Goal: Obtain resource: Obtain resource

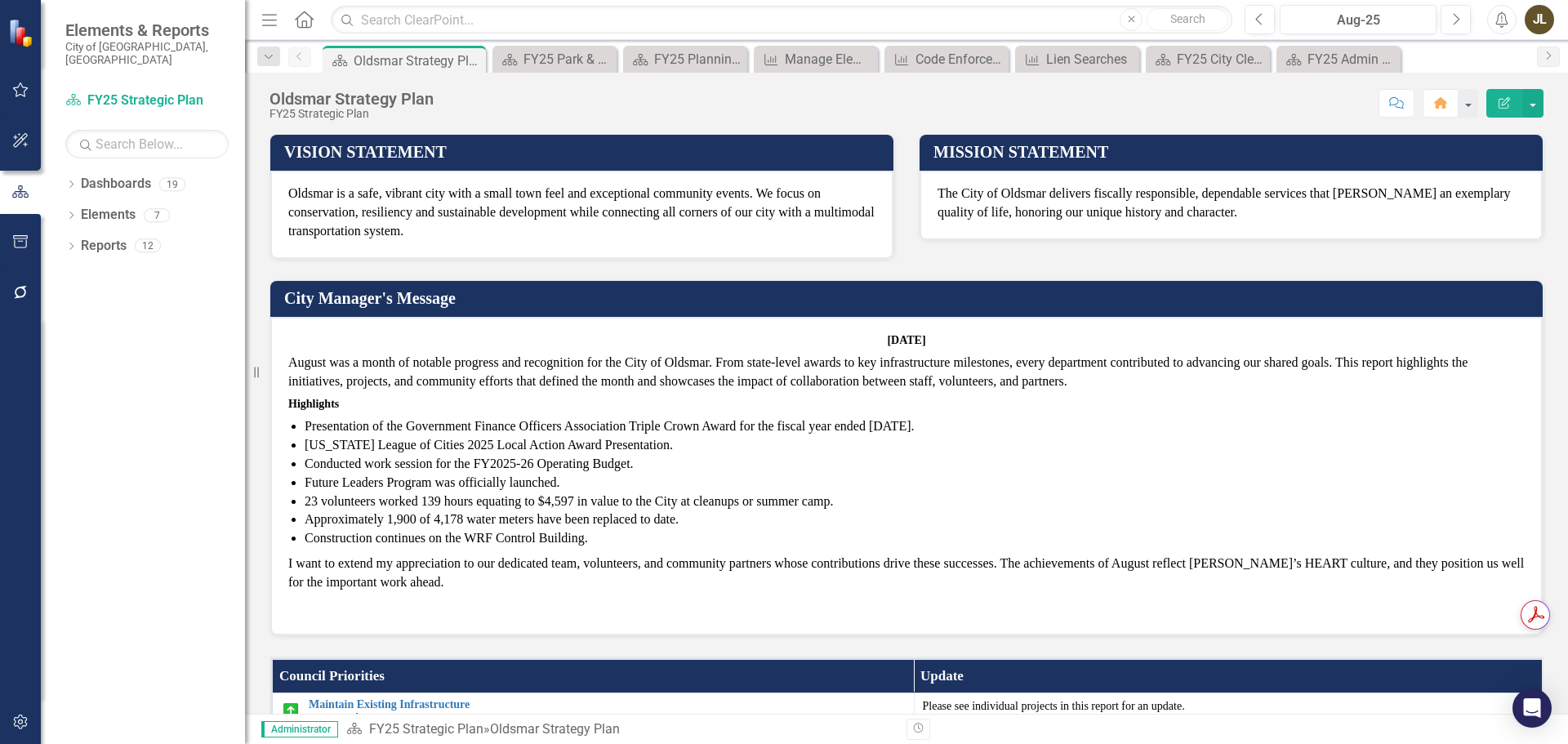
click at [21, 246] on icon "button" at bounding box center [21, 241] width 17 height 13
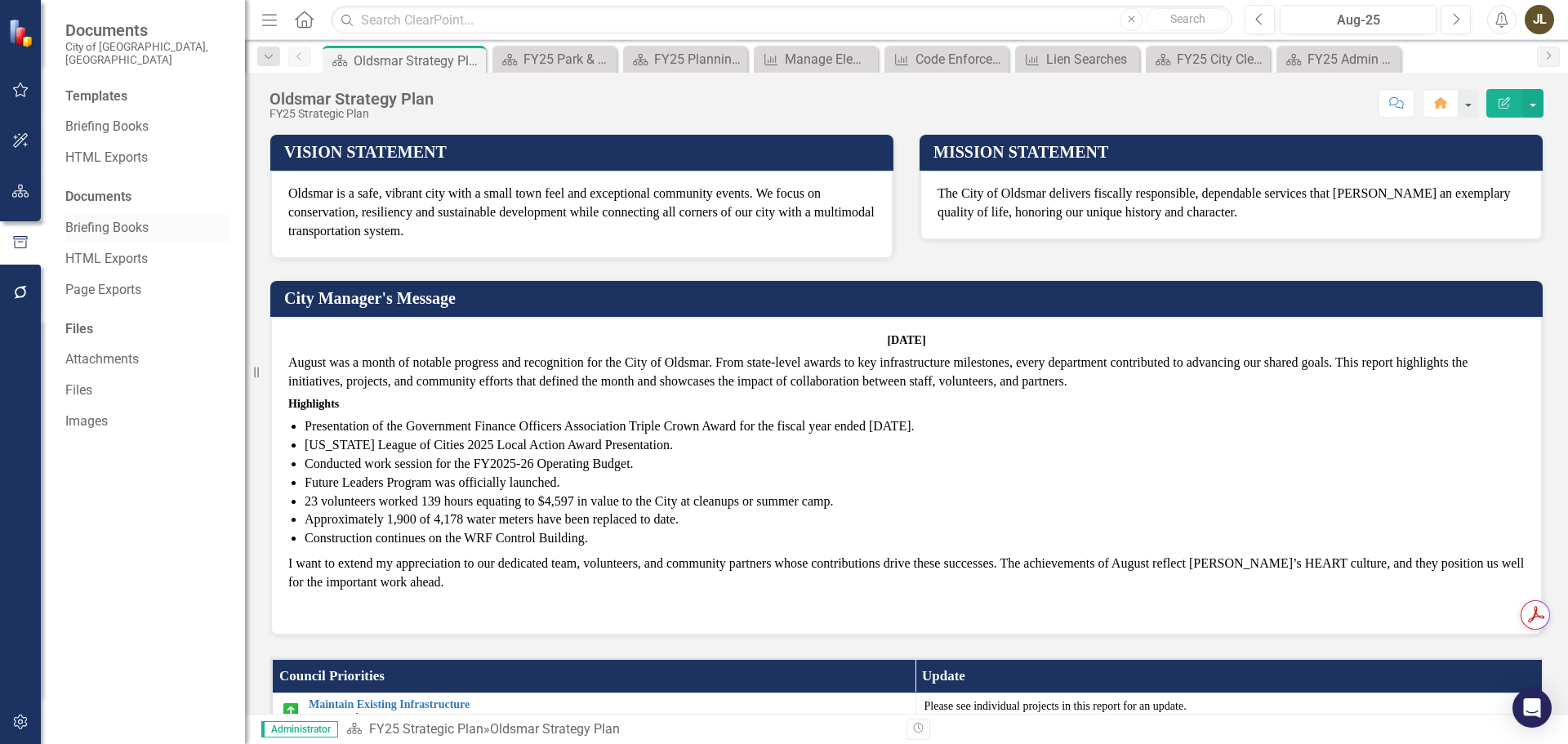
click at [103, 223] on link "Briefing Books" at bounding box center [147, 227] width 163 height 19
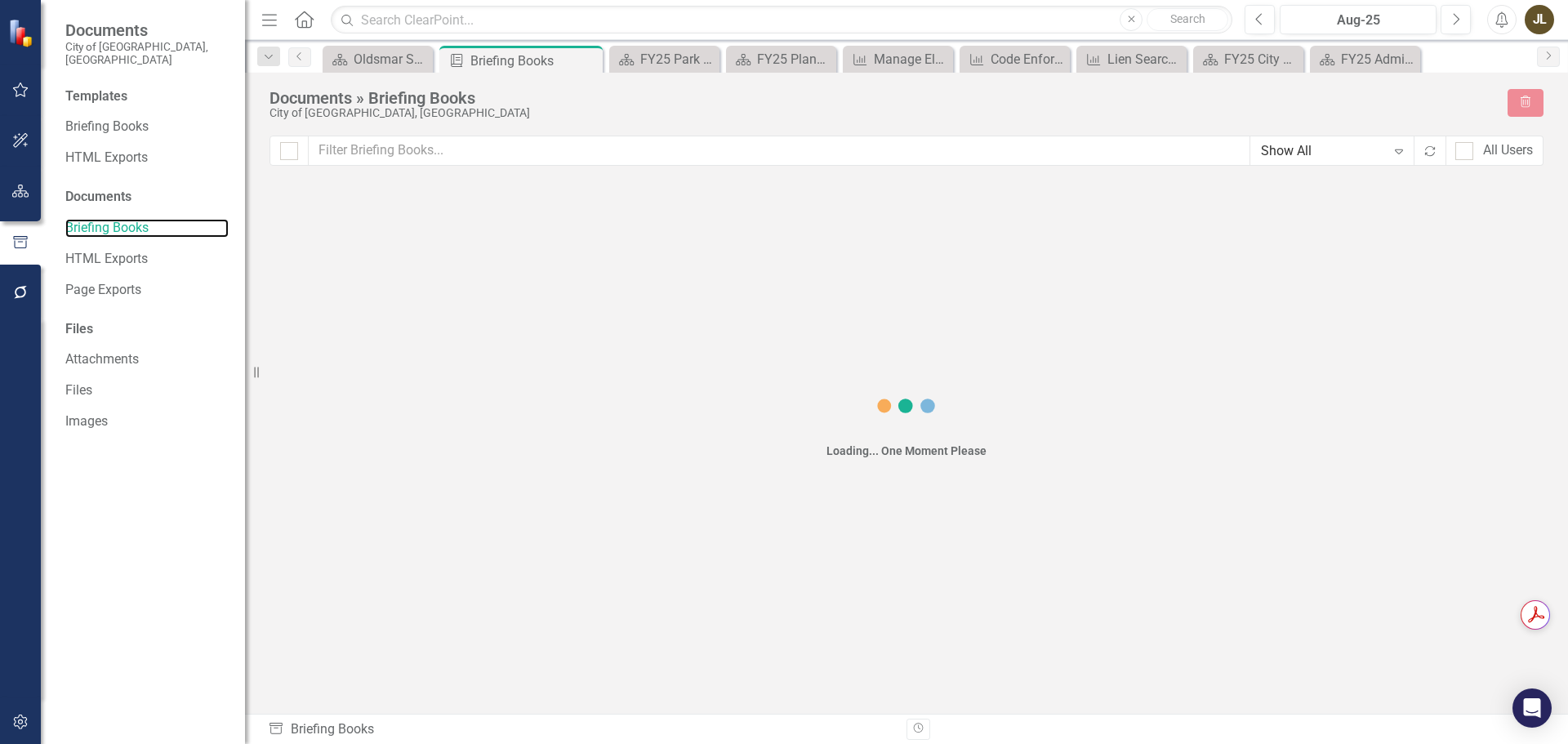
checkbox input "false"
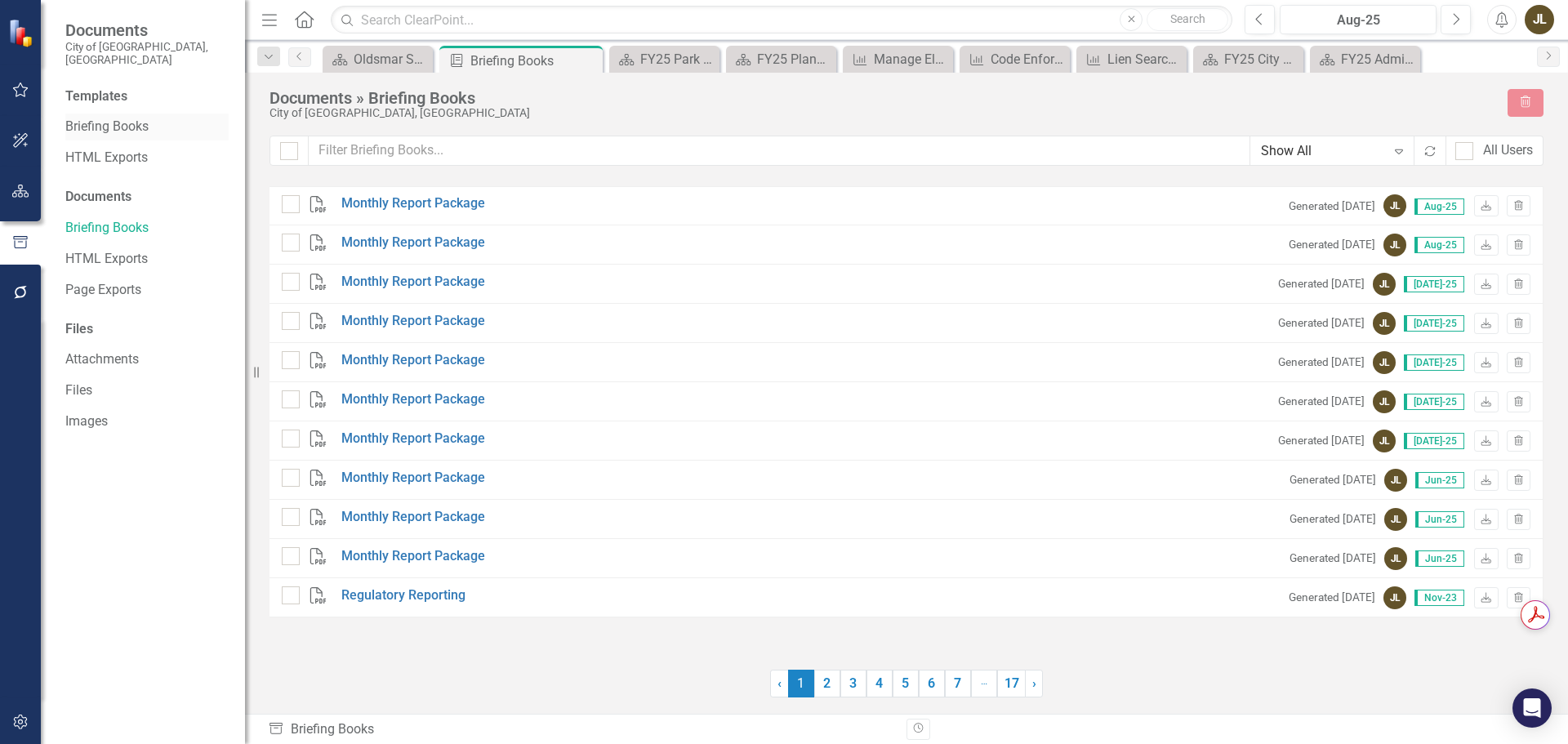
click at [119, 118] on link "Briefing Books" at bounding box center [147, 126] width 163 height 19
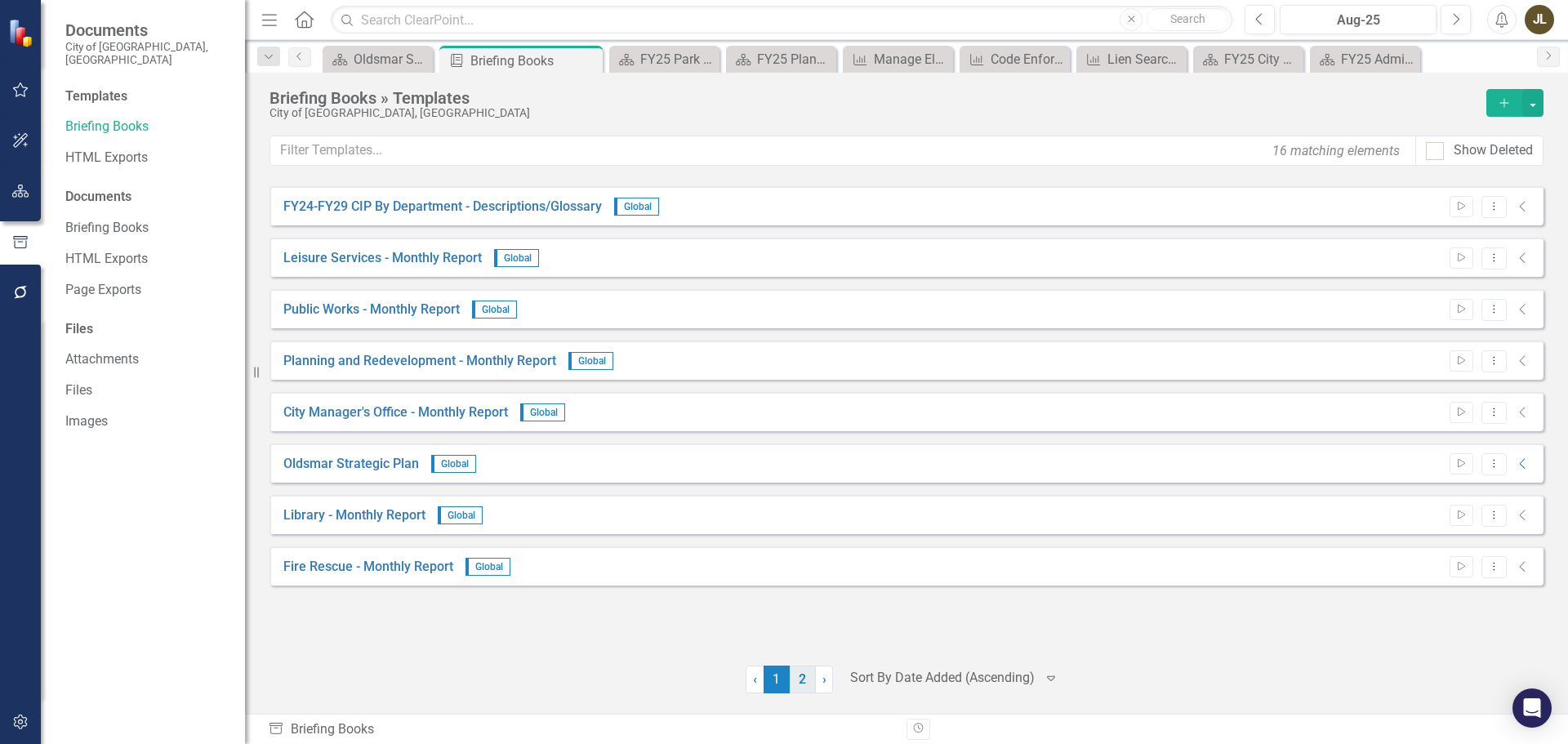
click at [793, 683] on link "2" at bounding box center [802, 679] width 26 height 28
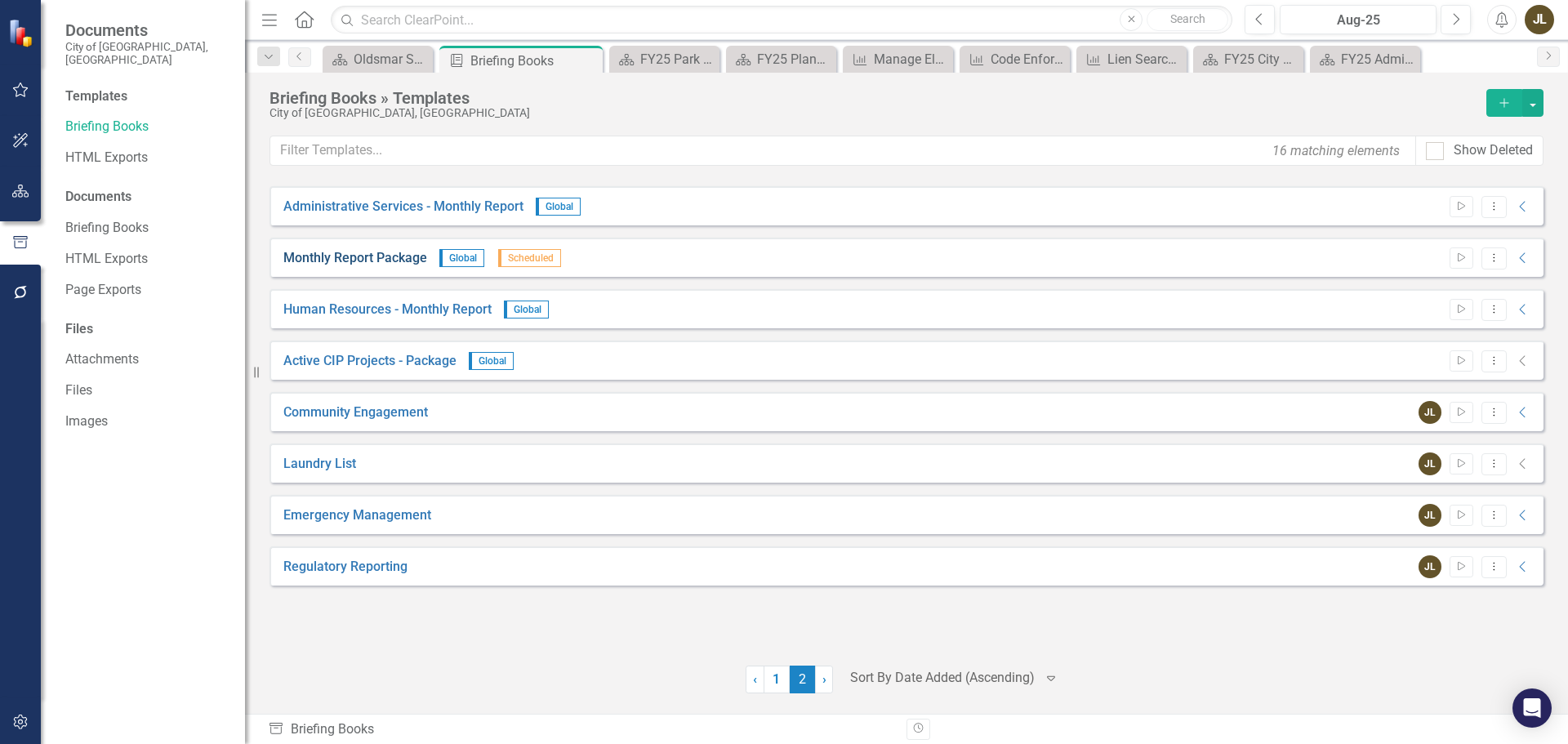
click at [416, 261] on link "Monthly Report Package" at bounding box center [355, 258] width 144 height 19
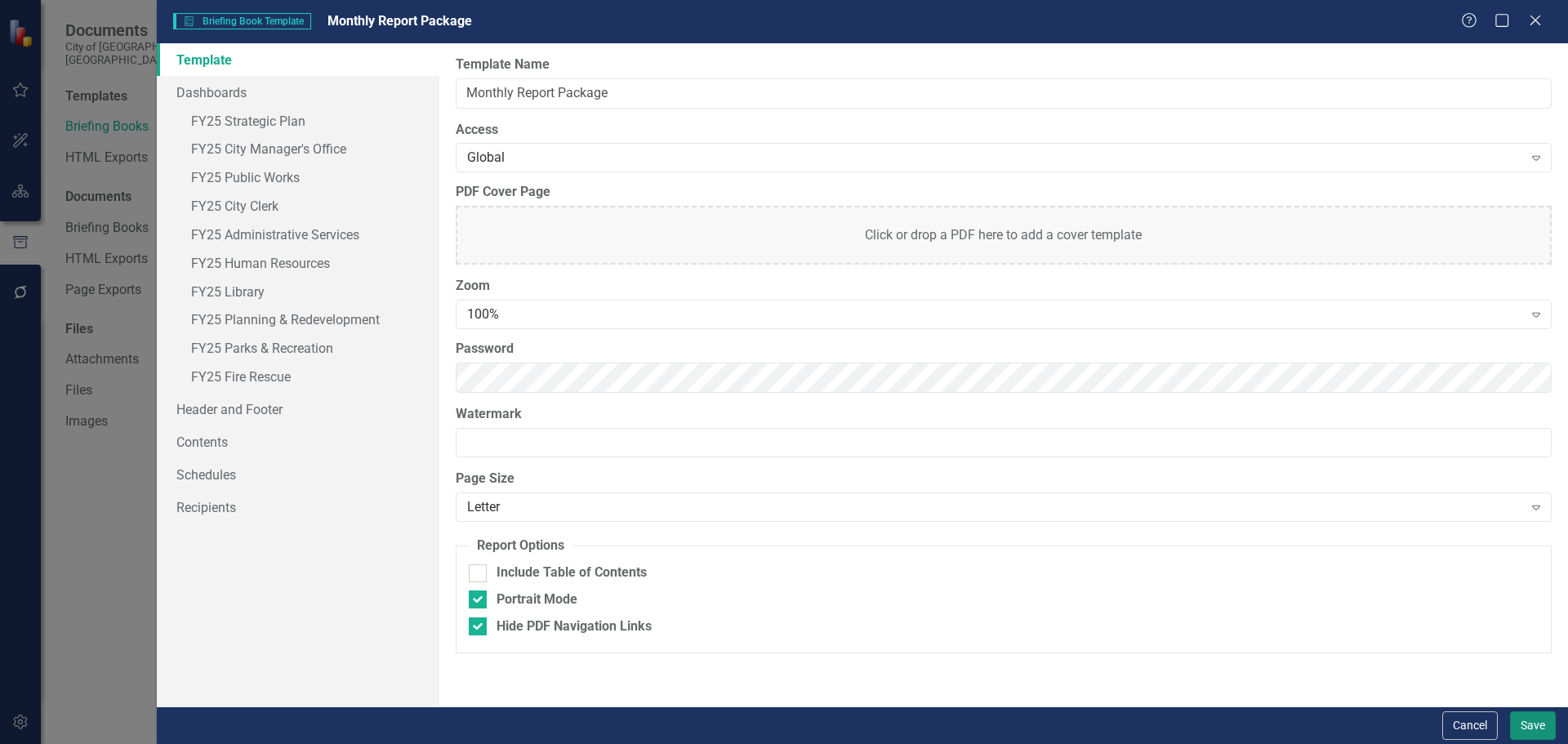
click at [1526, 723] on button "Save" at bounding box center [1533, 725] width 46 height 29
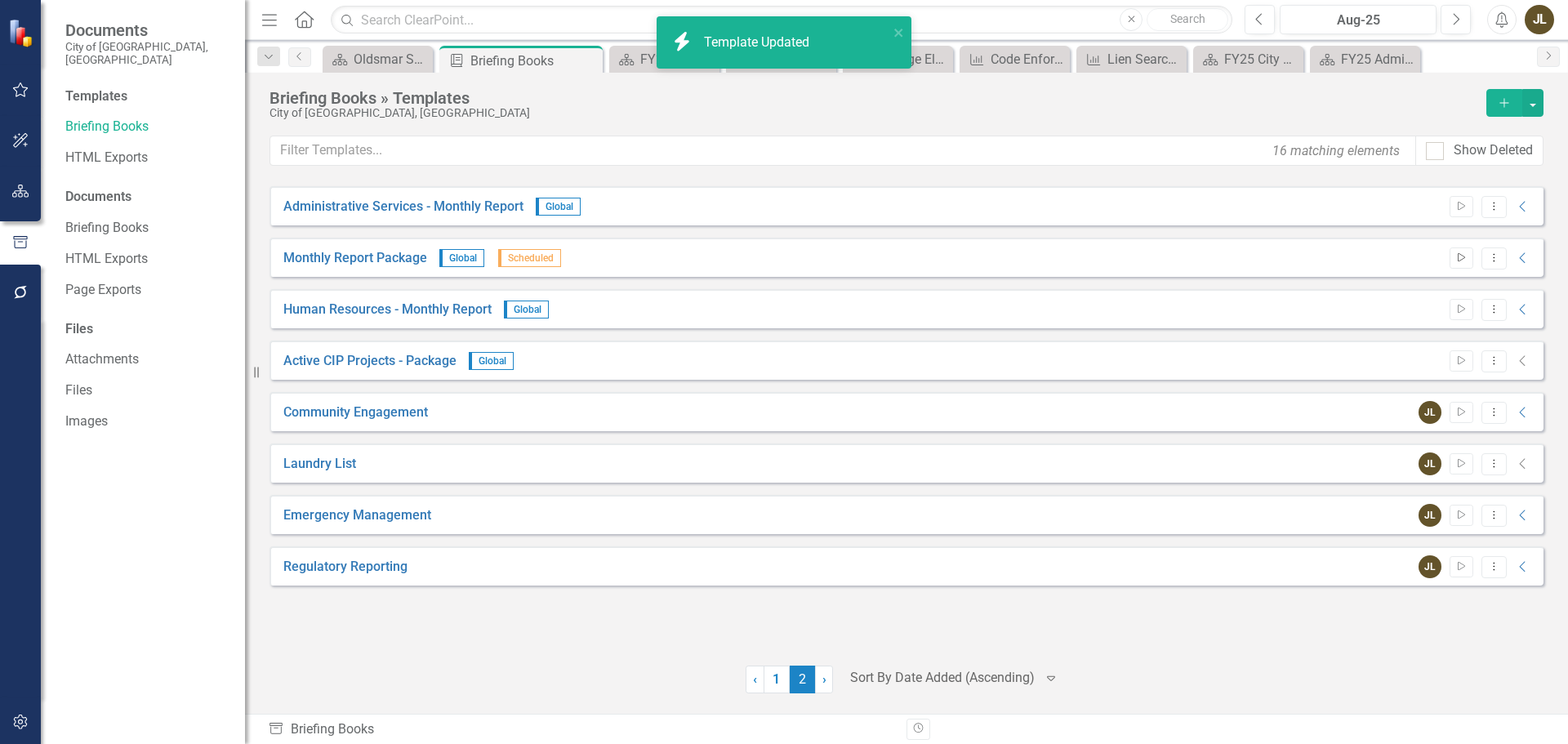
click at [1455, 259] on icon "Start" at bounding box center [1461, 258] width 12 height 10
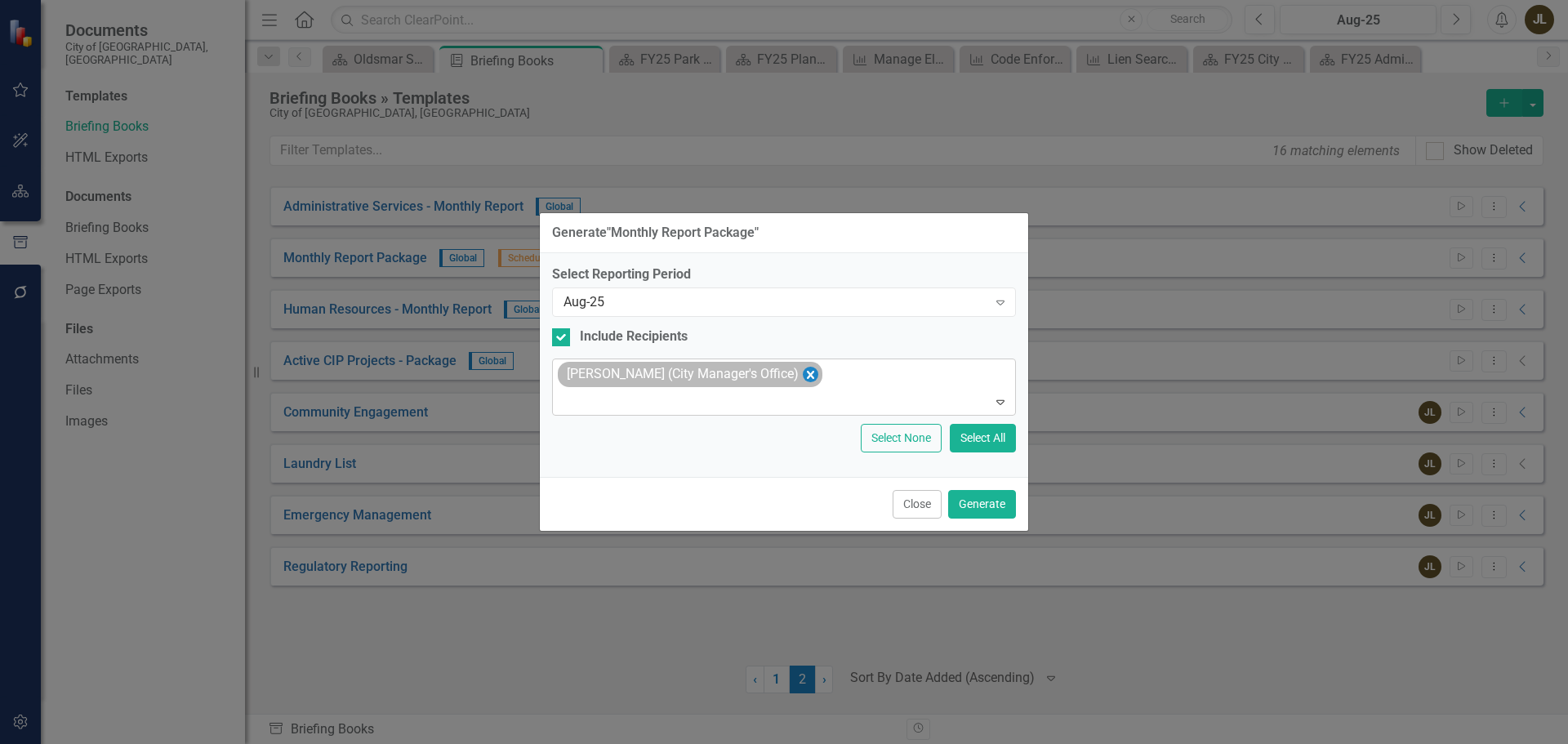
click at [802, 372] on icon "Remove Jordan Lantz (City Manager's Office)" at bounding box center [810, 374] width 16 height 21
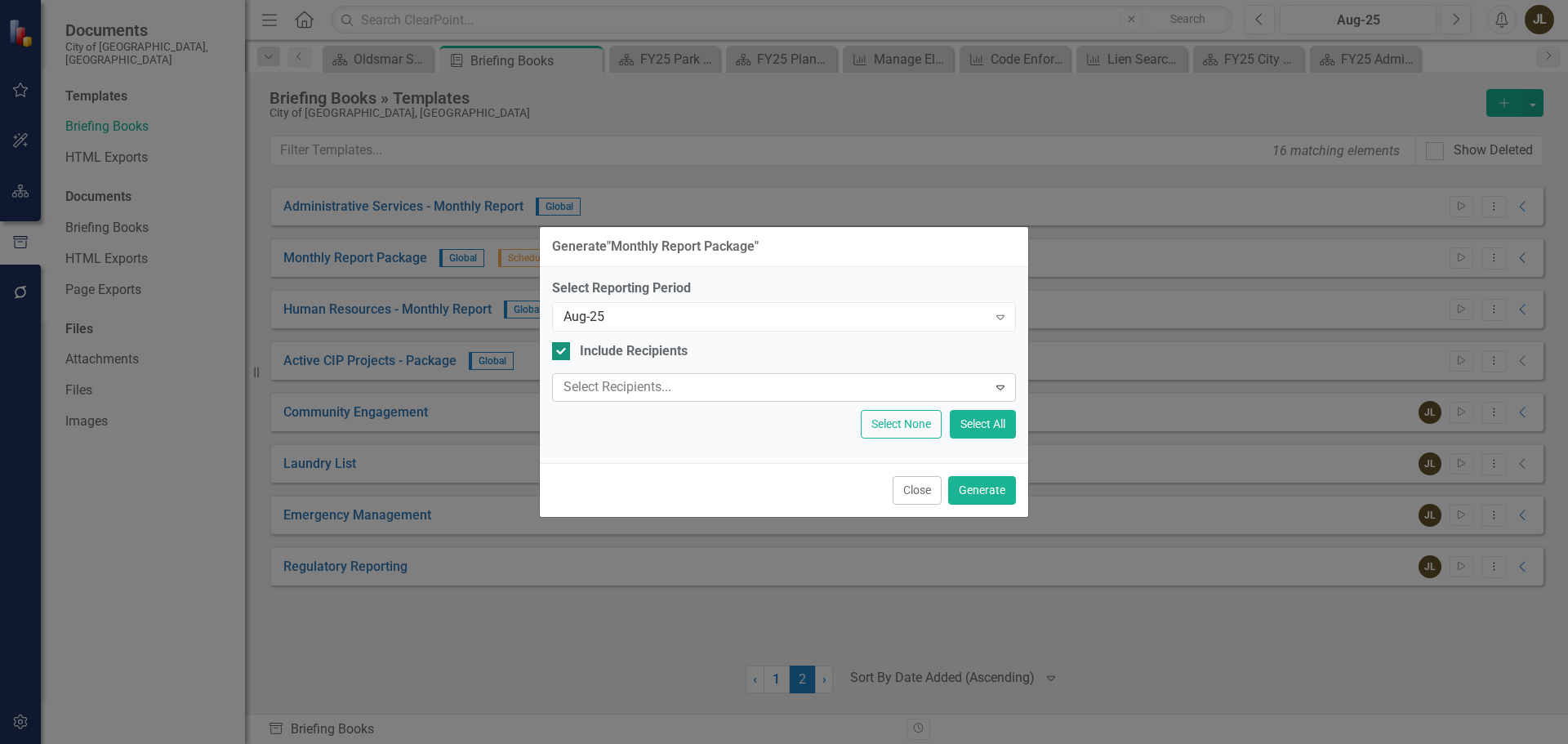
click at [555, 353] on input "Include Recipients" at bounding box center [557, 347] width 11 height 11
checkbox input "false"
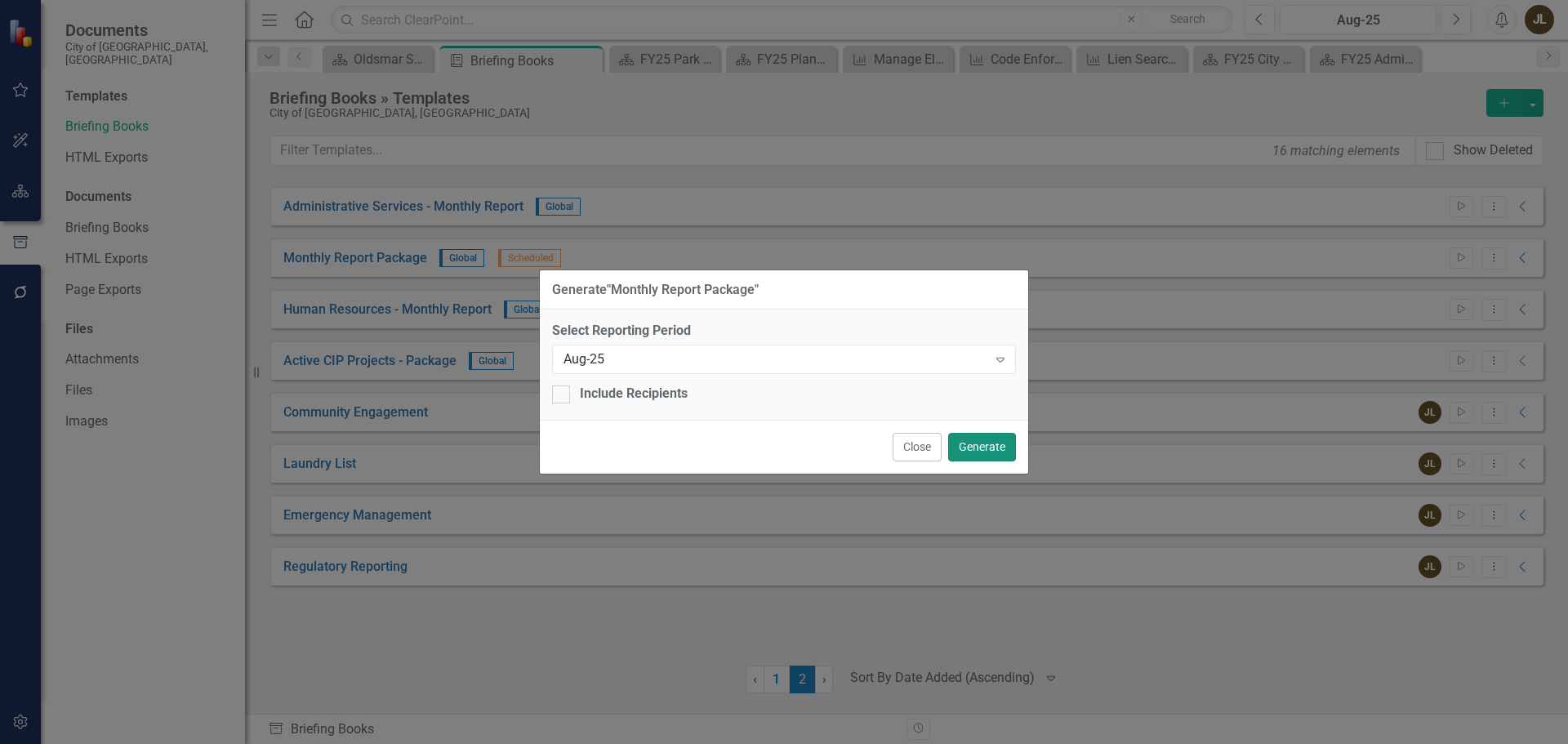
click at [957, 446] on button "Generate" at bounding box center [982, 447] width 68 height 29
